Goal: Task Accomplishment & Management: Manage account settings

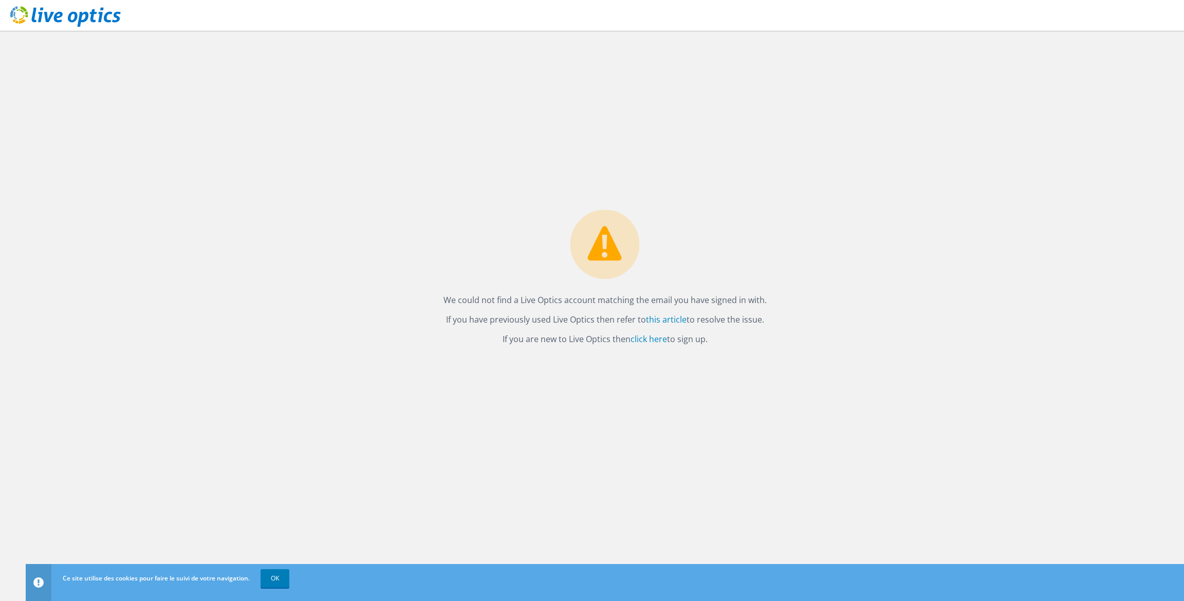
drag, startPoint x: 406, startPoint y: 284, endPoint x: 726, endPoint y: 330, distance: 323.1
click at [726, 330] on div "We could not find a Live Optics account matching the email you have signed in w…" at bounding box center [605, 316] width 1159 height 571
click at [726, 330] on div "We could not find a Live Optics account matching the email you have signed in w…" at bounding box center [605, 281] width 344 height 142
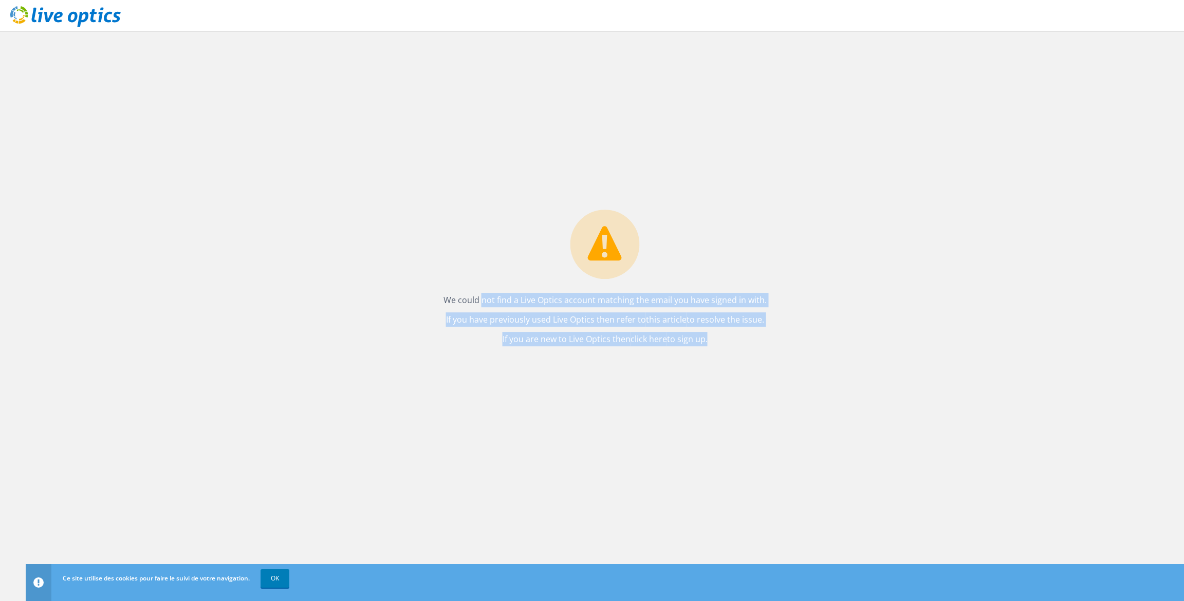
drag, startPoint x: 726, startPoint y: 330, endPoint x: 395, endPoint y: 298, distance: 332.6
click at [395, 298] on div "We could not find a Live Optics account matching the email you have signed in w…" at bounding box center [605, 316] width 1159 height 571
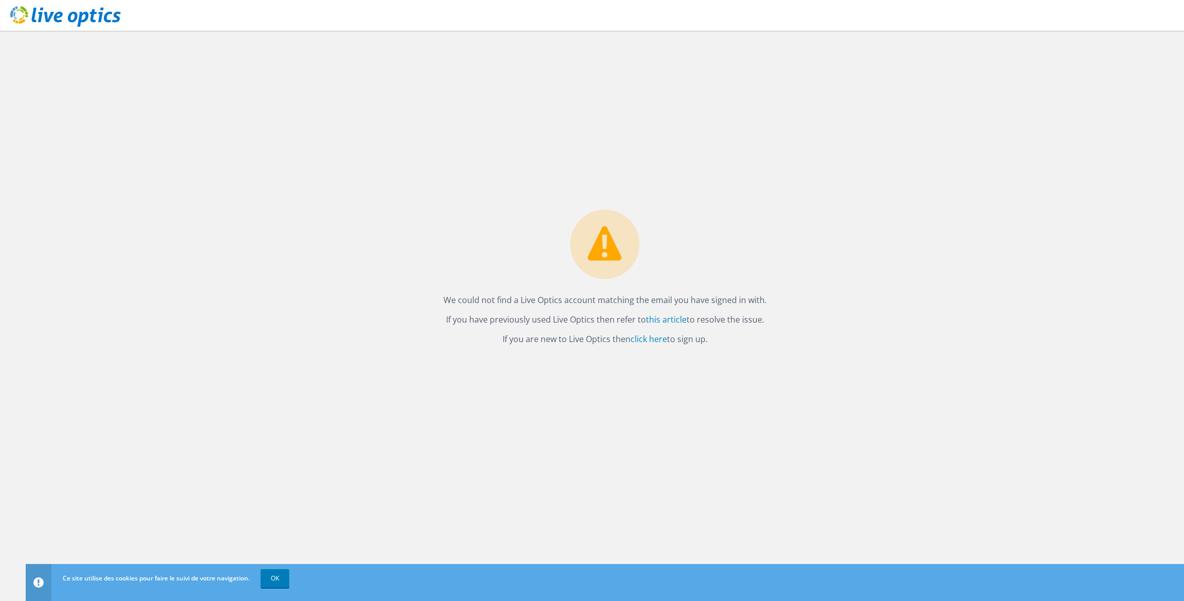
click at [395, 298] on div "We could not find a Live Optics account matching the email you have signed in w…" at bounding box center [605, 316] width 1159 height 571
drag, startPoint x: 395, startPoint y: 298, endPoint x: 798, endPoint y: 350, distance: 406.8
click at [798, 350] on div "We could not find a Live Optics account matching the email you have signed in w…" at bounding box center [605, 316] width 1159 height 571
click at [656, 341] on link "click here" at bounding box center [649, 339] width 36 height 11
